Goal: Information Seeking & Learning: Find specific page/section

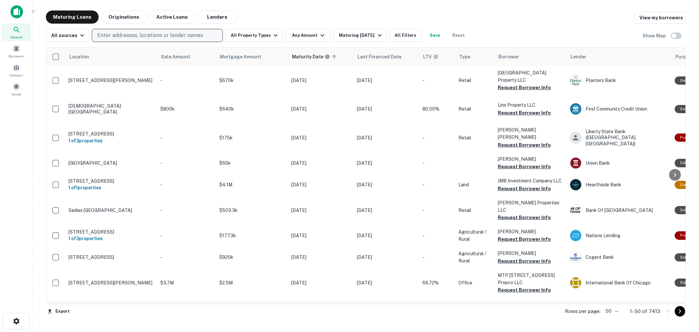
click at [145, 34] on p "Enter addresses, locations or lender names" at bounding box center [150, 35] width 106 height 8
type input "**"
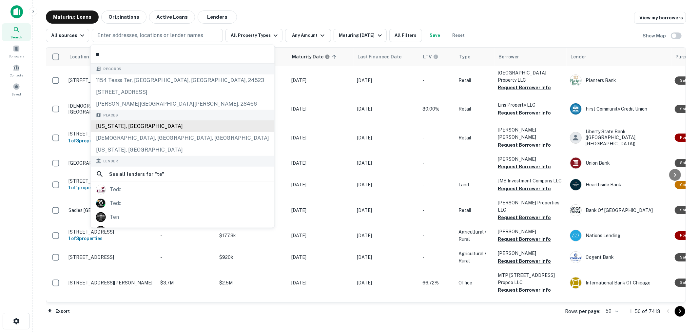
click at [145, 124] on div "[US_STATE], [GEOGRAPHIC_DATA]" at bounding box center [183, 126] width 184 height 12
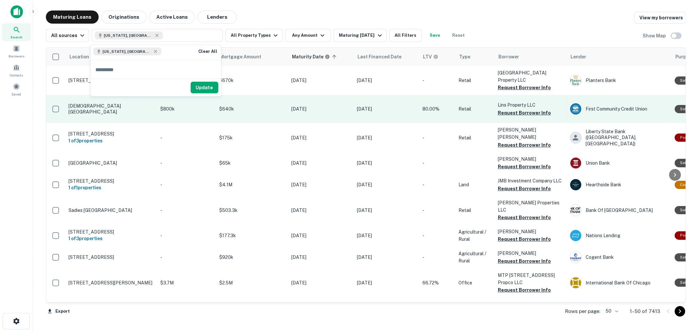
click at [145, 123] on td "[DEMOGRAPHIC_DATA][GEOGRAPHIC_DATA]" at bounding box center [111, 109] width 92 height 28
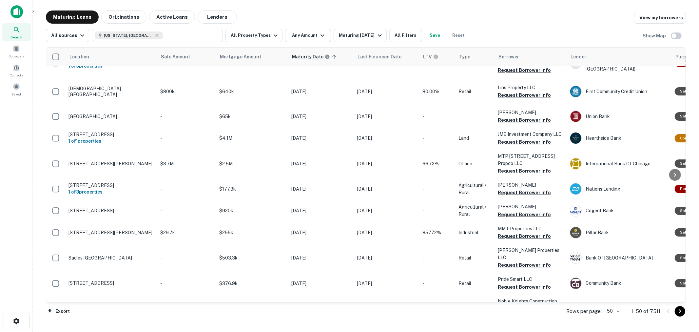
scroll to position [36, 0]
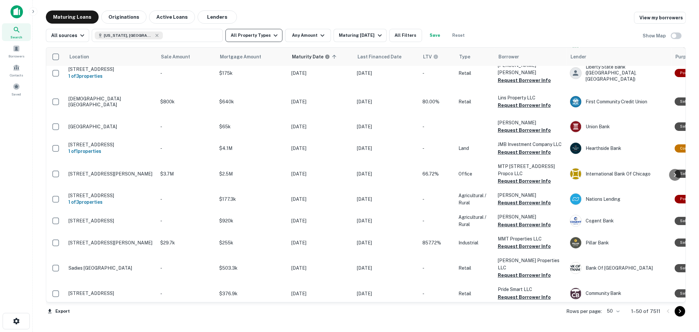
click at [253, 38] on button "All Property Types" at bounding box center [253, 35] width 57 height 13
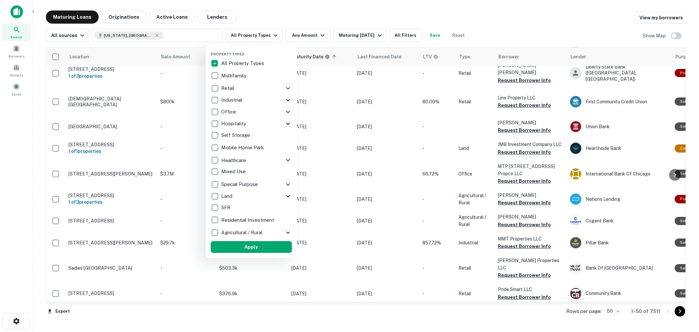
click at [234, 76] on p "Multifamily" at bounding box center [234, 76] width 27 height 8
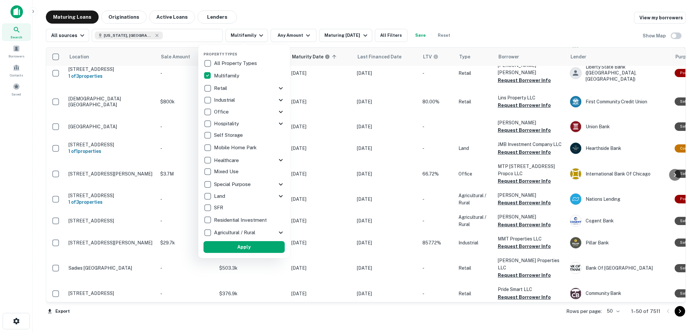
click at [298, 35] on div at bounding box center [349, 166] width 699 height 332
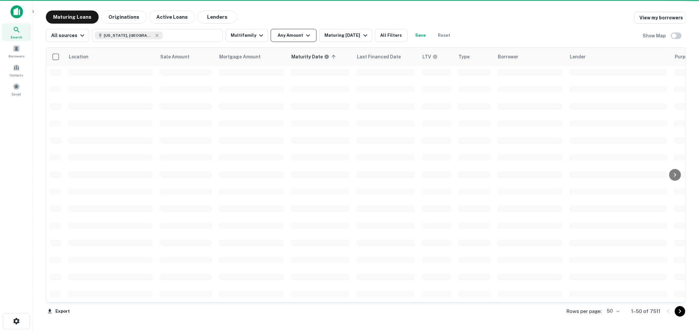
click at [293, 36] on button "Any Amount" at bounding box center [294, 35] width 46 height 13
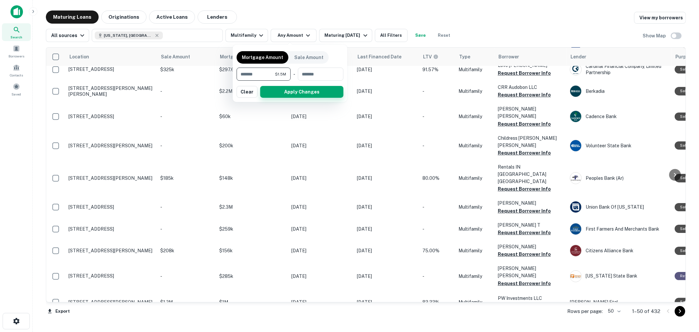
type input "*******"
click at [305, 96] on button "Apply Changes" at bounding box center [301, 92] width 83 height 12
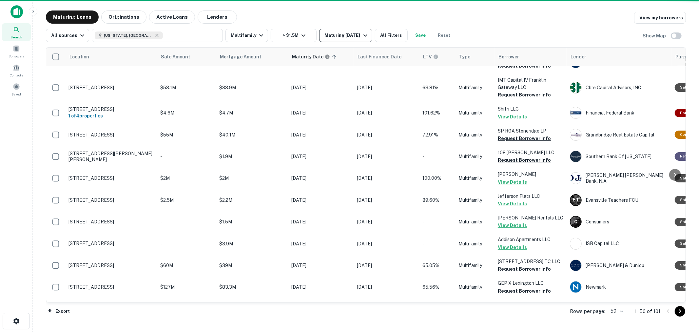
click at [354, 36] on div "Maturing [DATE]" at bounding box center [346, 35] width 45 height 8
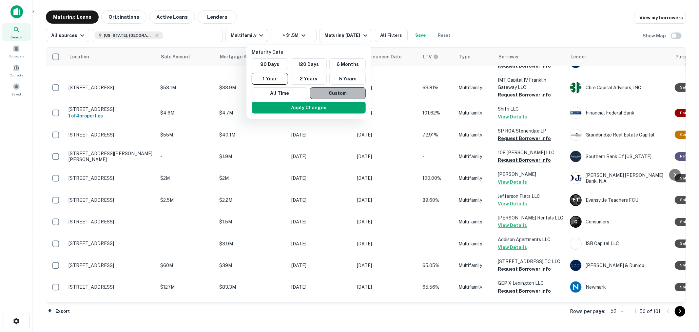
click at [335, 90] on button "Custom" at bounding box center [338, 93] width 56 height 12
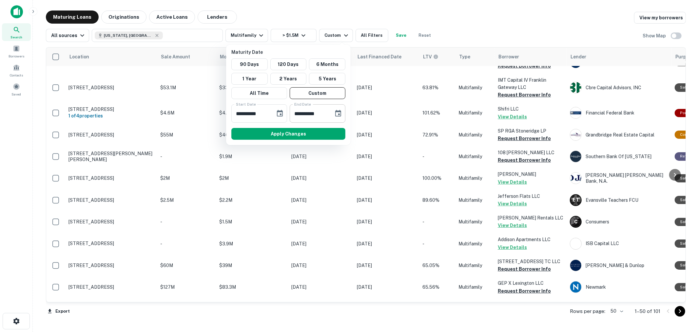
click at [335, 111] on icon "Choose date, selected date is Apr 12, 2026" at bounding box center [338, 113] width 8 height 8
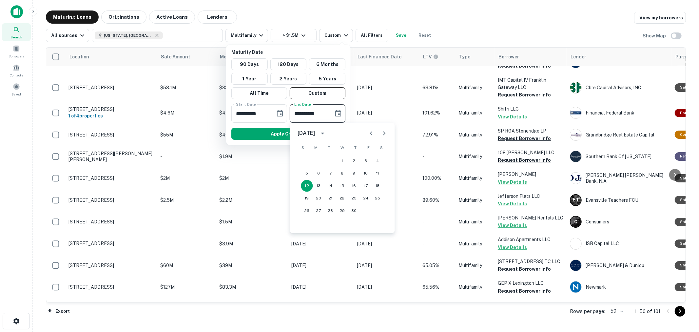
click at [369, 133] on icon "Previous month" at bounding box center [371, 133] width 8 height 8
click at [328, 211] on button "31" at bounding box center [330, 210] width 12 height 12
type input "**********"
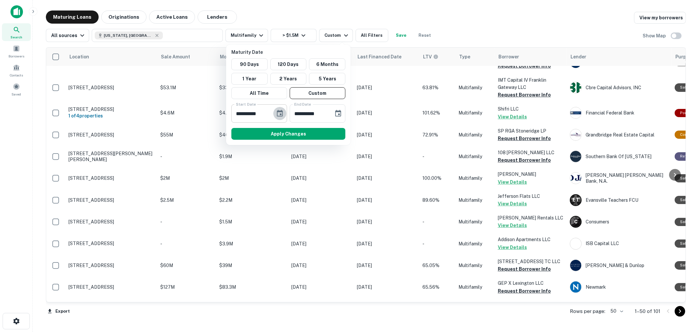
click at [280, 109] on button "Choose date, selected date is Oct 14, 2025" at bounding box center [279, 113] width 13 height 13
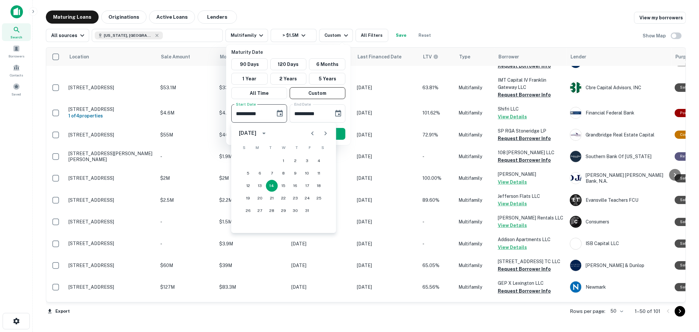
click at [325, 133] on icon "Next month" at bounding box center [326, 133] width 8 height 8
click at [324, 135] on icon "Next month" at bounding box center [326, 133] width 8 height 8
click at [260, 159] on button "1" at bounding box center [260, 161] width 12 height 12
type input "**********"
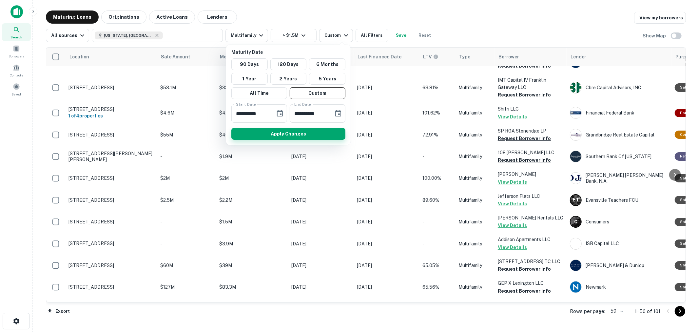
click at [303, 130] on button "Apply Changes" at bounding box center [288, 134] width 114 height 12
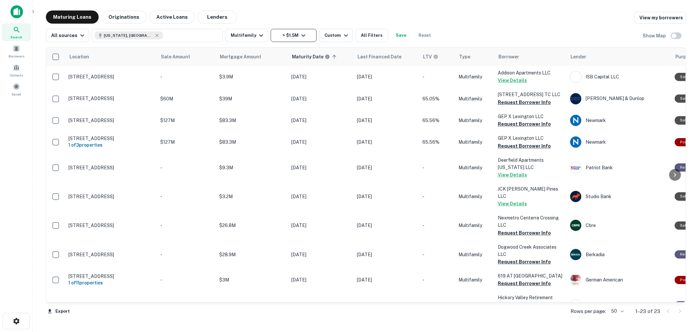
click at [287, 36] on button "> $1.5M" at bounding box center [294, 35] width 46 height 13
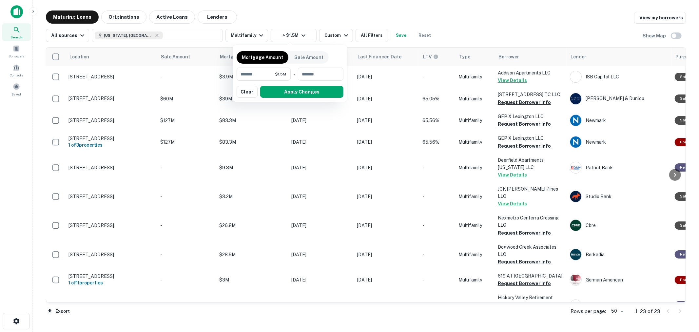
drag, startPoint x: 309, startPoint y: 66, endPoint x: 319, endPoint y: 77, distance: 14.4
click at [309, 67] on div "Mortgage Amount Sale Amount ******* $1.5M ​ - ​ Apply Changes Clear" at bounding box center [290, 72] width 107 height 49
click at [319, 77] on input "number" at bounding box center [318, 73] width 41 height 13
type input "********"
click at [317, 91] on button "Apply Changes" at bounding box center [301, 92] width 83 height 12
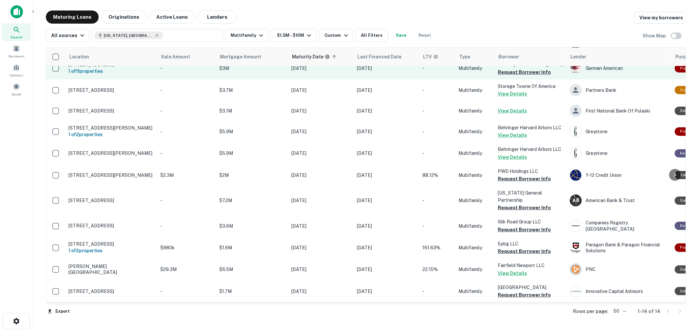
scroll to position [96, 0]
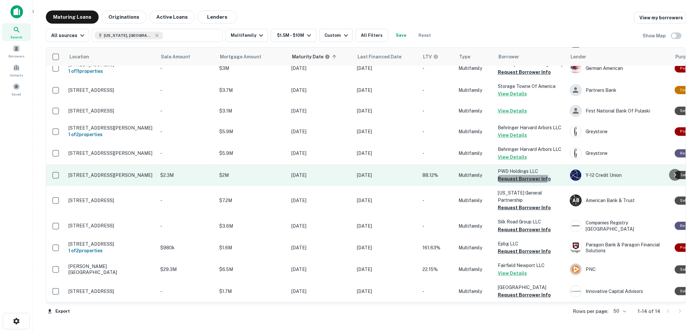
click at [511, 175] on button "Request Borrower Info" at bounding box center [524, 179] width 53 height 8
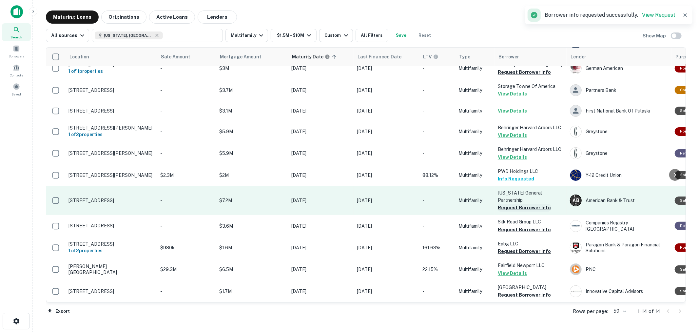
click at [512, 204] on button "Request Borrower Info" at bounding box center [524, 207] width 53 height 8
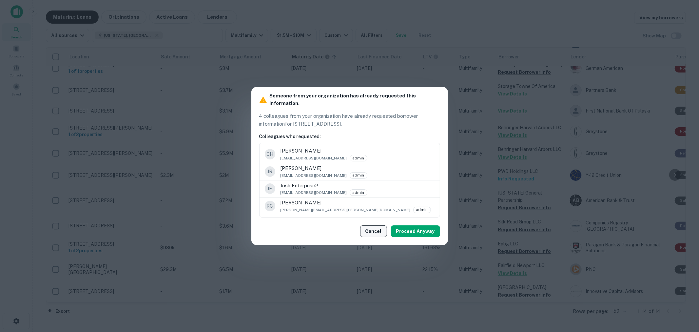
click at [377, 225] on button "Cancel" at bounding box center [373, 231] width 27 height 12
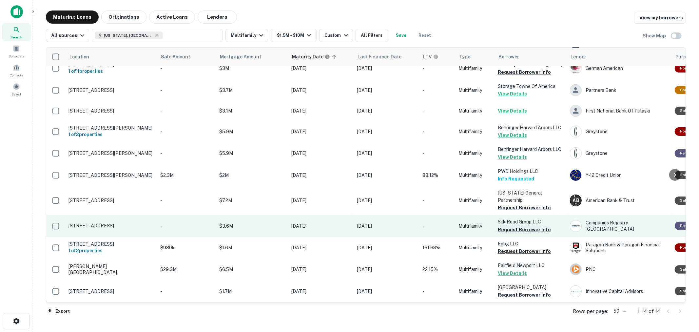
click at [512, 225] on button "Request Borrower Info" at bounding box center [524, 229] width 53 height 8
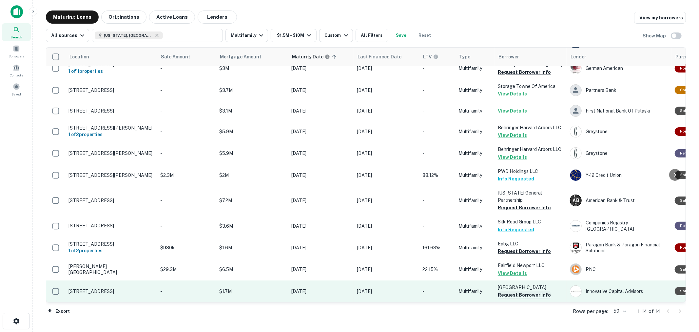
click at [521, 291] on button "Request Borrower Info" at bounding box center [524, 295] width 53 height 8
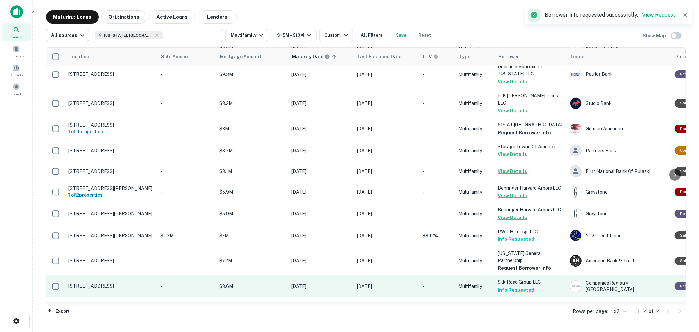
scroll to position [0, 0]
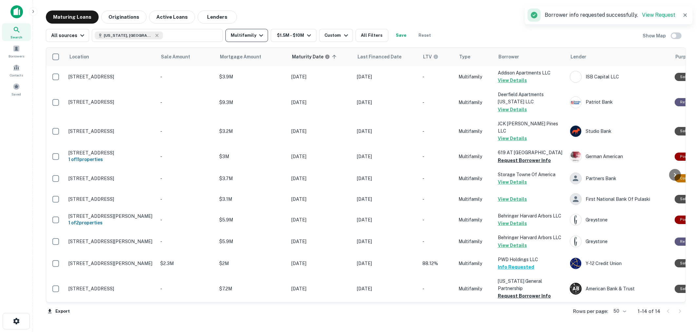
click at [257, 31] on icon "button" at bounding box center [261, 35] width 8 height 8
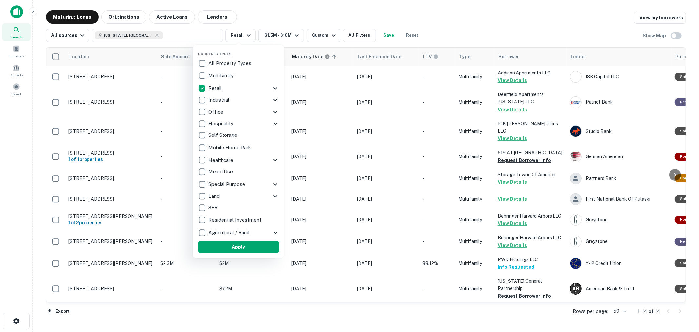
click at [275, 89] on icon at bounding box center [275, 88] width 8 height 8
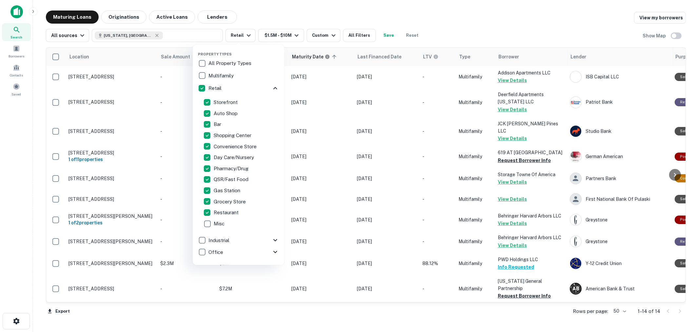
click at [249, 18] on div at bounding box center [349, 166] width 699 height 332
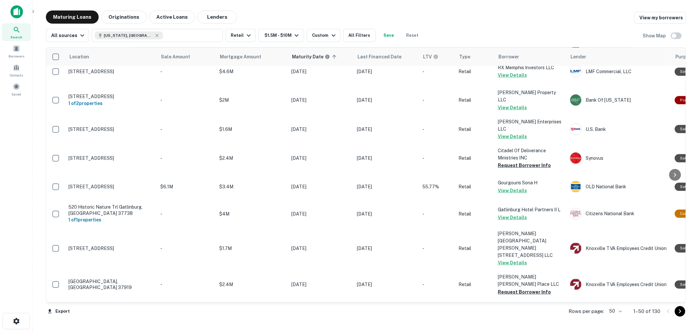
scroll to position [218, 0]
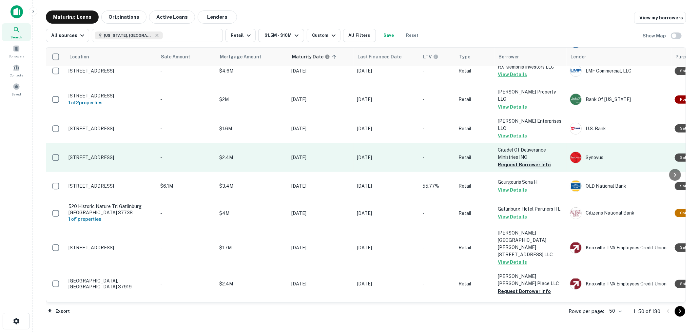
click at [519, 168] on button "Request Borrower Info" at bounding box center [524, 165] width 53 height 8
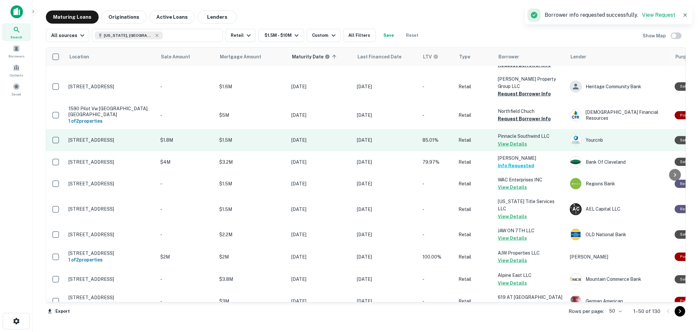
scroll to position [437, 0]
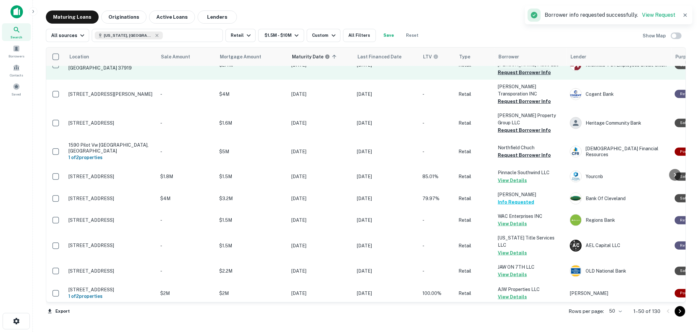
click at [533, 76] on button "Request Borrower Info" at bounding box center [524, 72] width 53 height 8
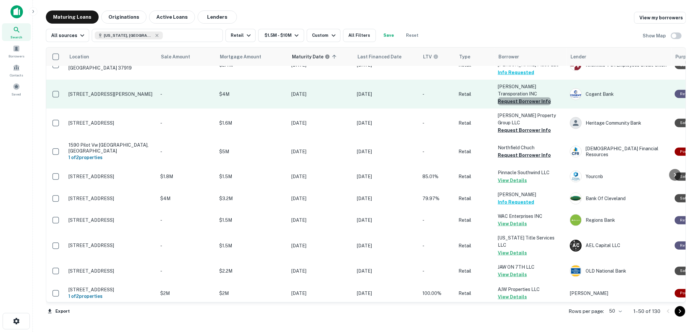
click at [527, 105] on button "Request Borrower Info" at bounding box center [524, 101] width 53 height 8
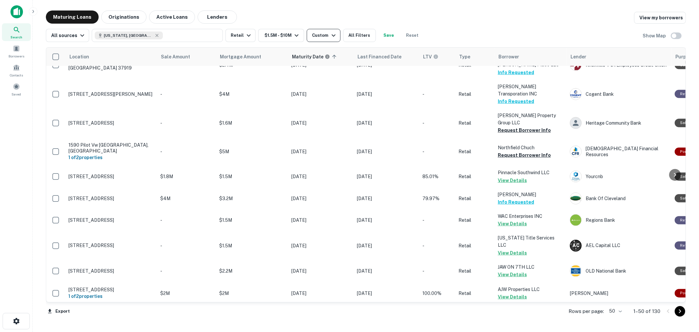
click at [320, 33] on div "Custom" at bounding box center [324, 35] width 25 height 8
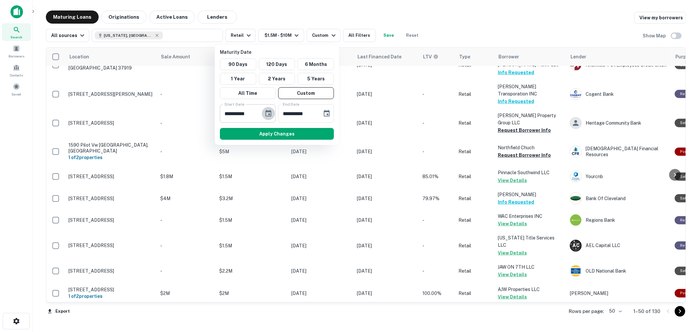
click at [267, 112] on icon "Choose date, selected date is Dec 1, 2025" at bounding box center [268, 113] width 8 height 8
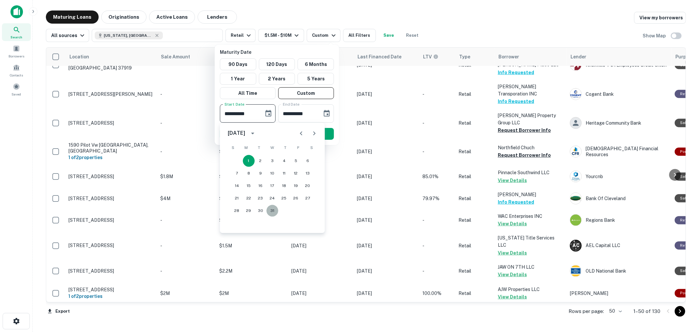
click at [274, 209] on button "31" at bounding box center [272, 210] width 12 height 12
type input "**********"
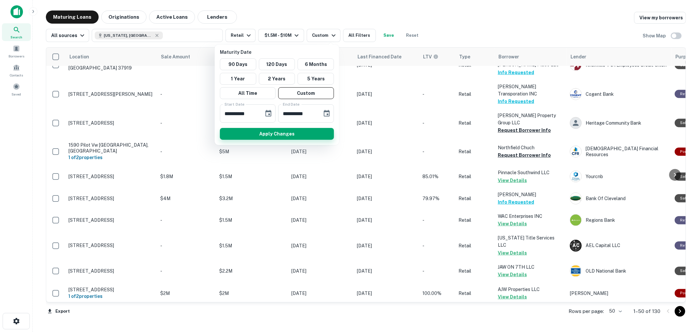
click at [274, 133] on button "Apply Changes" at bounding box center [277, 134] width 114 height 12
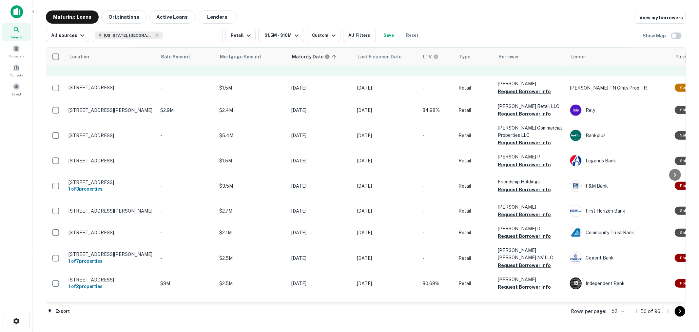
click at [518, 66] on button "Request Borrower Info" at bounding box center [524, 62] width 53 height 8
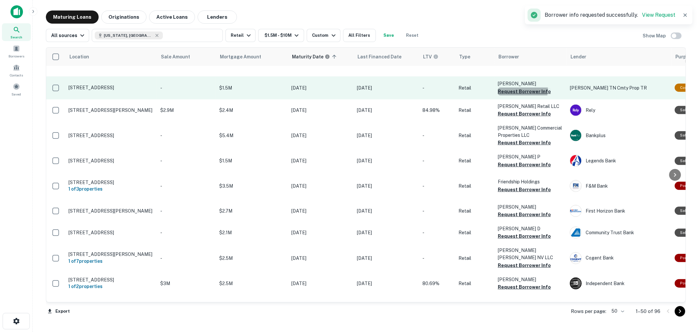
click at [520, 95] on button "Request Borrower Info" at bounding box center [524, 91] width 53 height 8
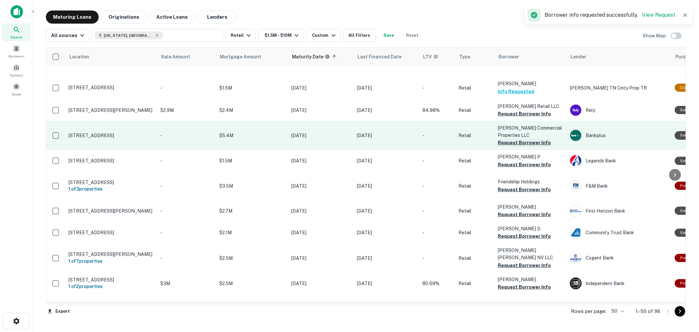
click at [519, 146] on button "Request Borrower Info" at bounding box center [524, 143] width 53 height 8
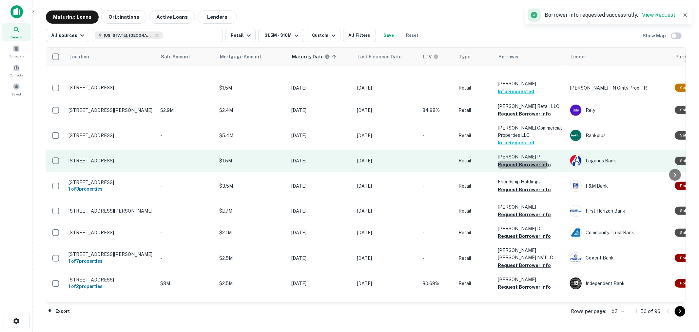
click at [518, 168] on button "Request Borrower Info" at bounding box center [524, 165] width 53 height 8
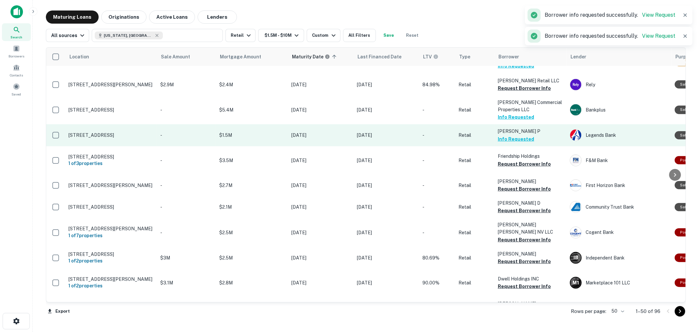
scroll to position [473, 0]
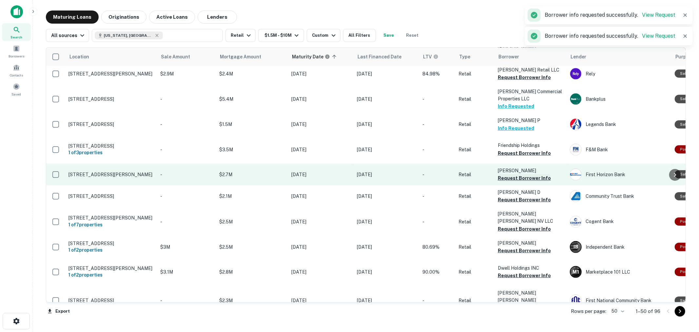
click at [527, 182] on button "Request Borrower Info" at bounding box center [524, 178] width 53 height 8
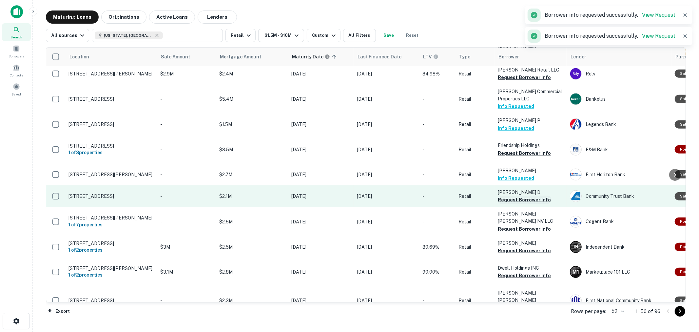
click at [527, 203] on button "Request Borrower Info" at bounding box center [524, 200] width 53 height 8
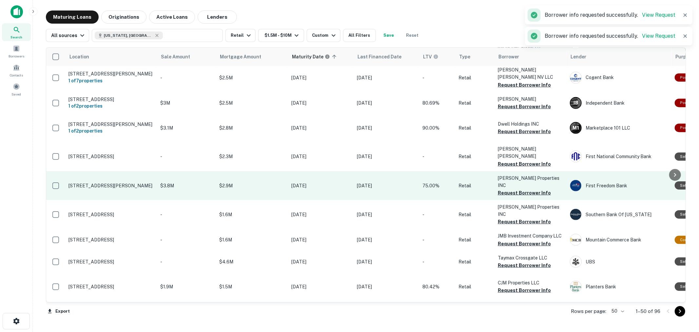
scroll to position [618, 0]
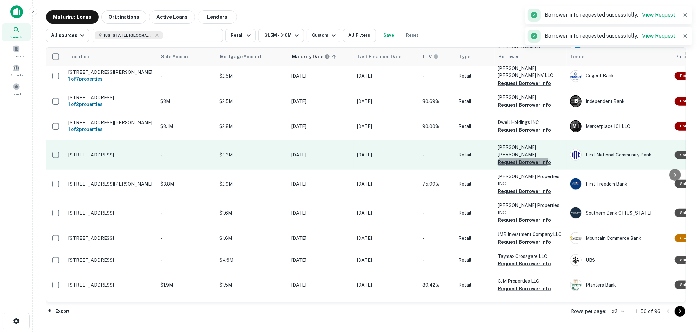
click at [515, 166] on button "Request Borrower Info" at bounding box center [524, 162] width 53 height 8
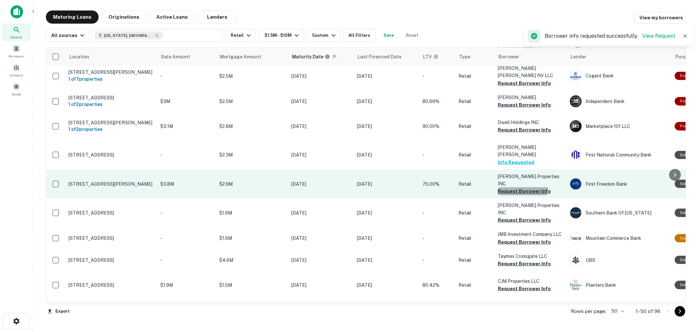
click at [518, 195] on button "Request Borrower Info" at bounding box center [524, 191] width 53 height 8
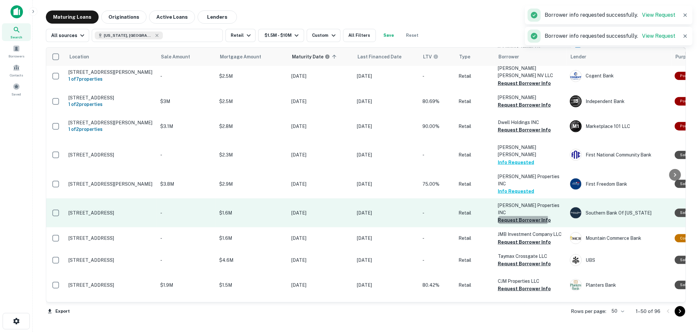
click at [520, 224] on button "Request Borrower Info" at bounding box center [524, 220] width 53 height 8
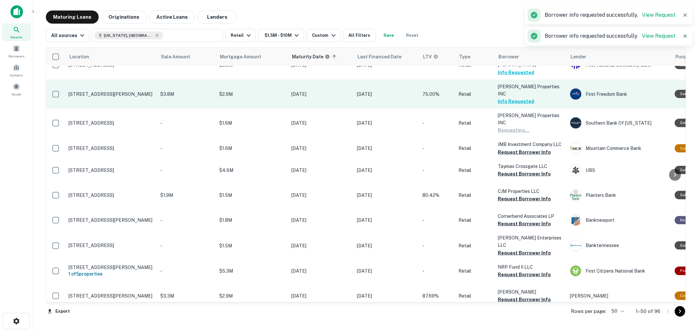
scroll to position [728, 0]
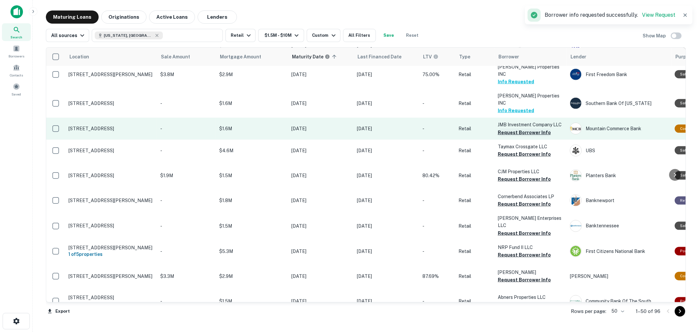
click at [522, 136] on button "Request Borrower Info" at bounding box center [524, 132] width 53 height 8
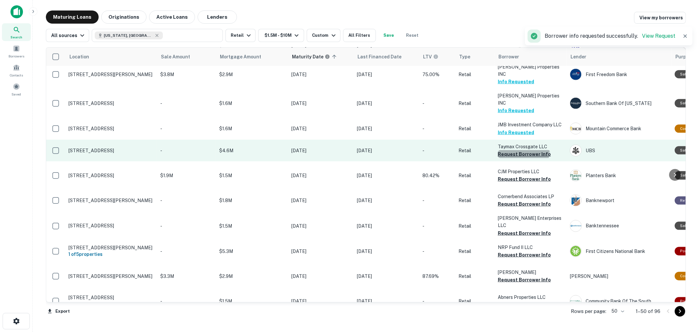
click at [523, 158] on button "Request Borrower Info" at bounding box center [524, 154] width 53 height 8
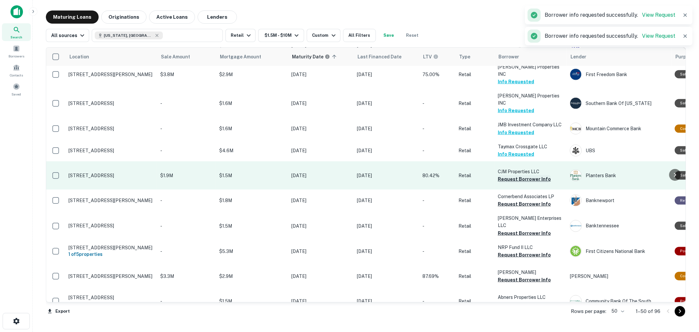
click at [526, 183] on button "Request Borrower Info" at bounding box center [524, 179] width 53 height 8
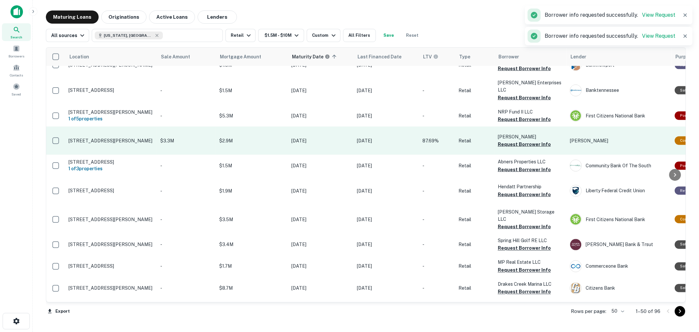
scroll to position [873, 0]
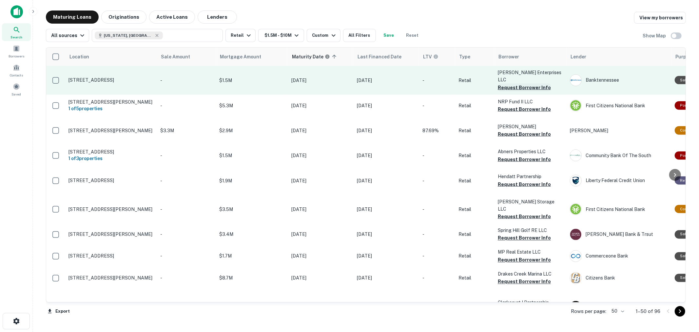
click at [520, 91] on button "Request Borrower Info" at bounding box center [524, 88] width 53 height 8
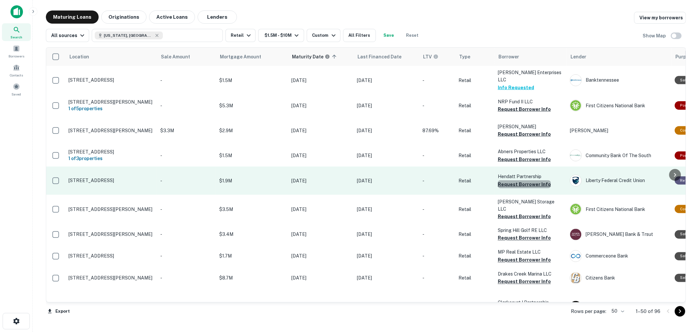
click at [530, 188] on button "Request Borrower Info" at bounding box center [524, 184] width 53 height 8
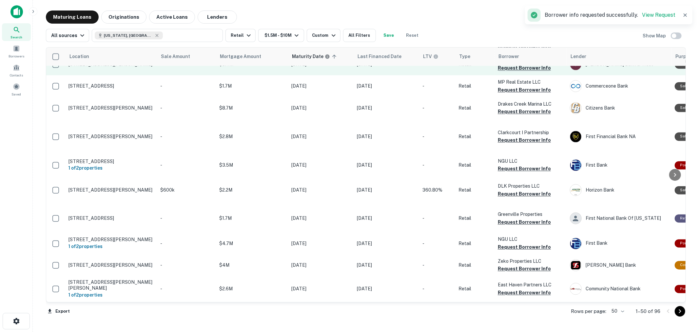
scroll to position [1128, 0]
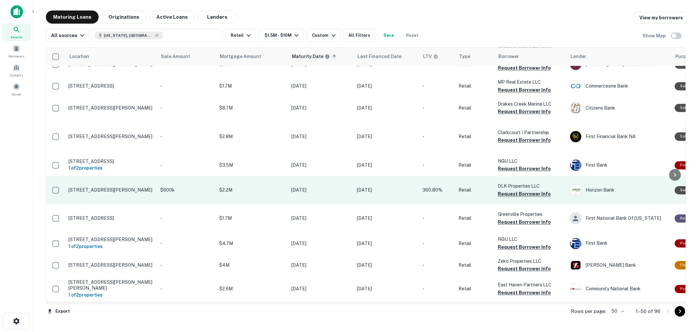
click at [516, 190] on button "Request Borrower Info" at bounding box center [524, 194] width 53 height 8
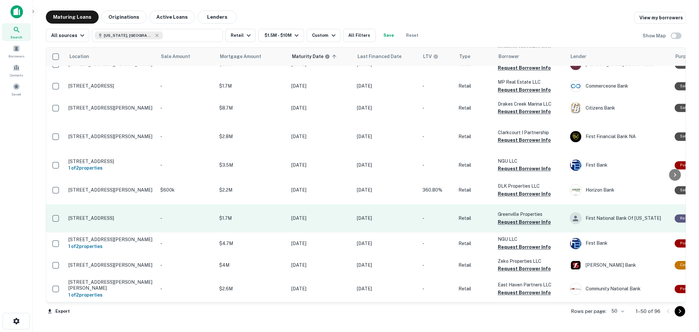
click at [515, 226] on button "Request Borrower Info" at bounding box center [524, 222] width 53 height 8
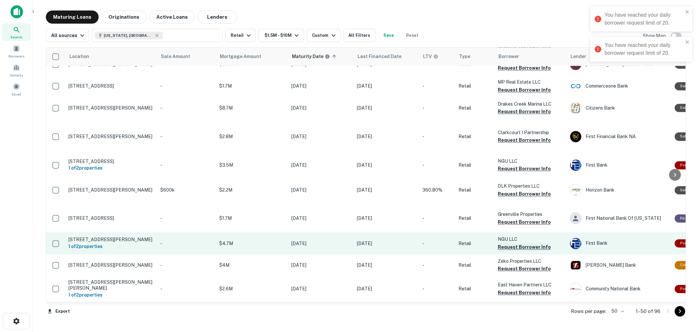
click at [512, 251] on button "Request Borrower Info" at bounding box center [524, 247] width 53 height 8
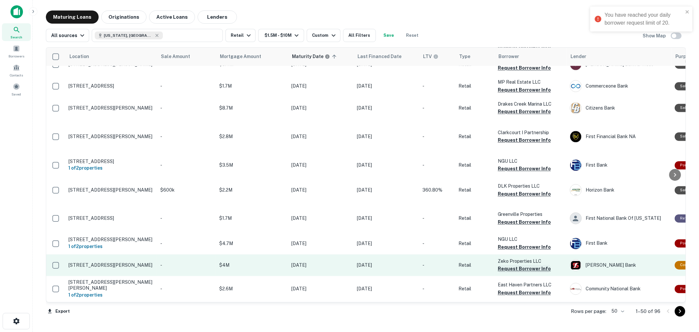
click at [535, 265] on button "Request Borrower Info" at bounding box center [524, 269] width 53 height 8
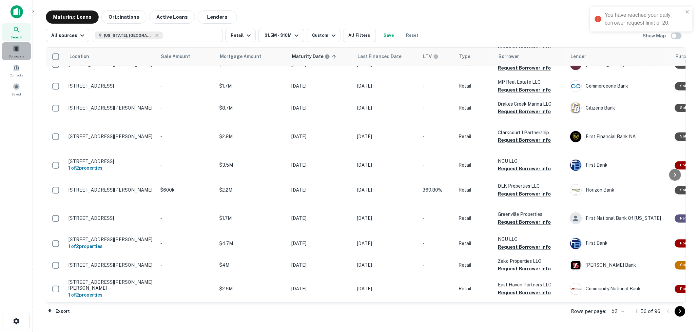
click at [24, 50] on div "Borrowers" at bounding box center [16, 51] width 29 height 18
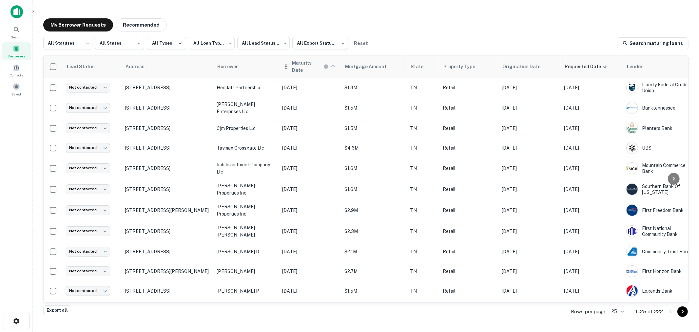
click at [300, 64] on h6 "Maturity Date" at bounding box center [307, 66] width 30 height 14
